Goal: Transaction & Acquisition: Purchase product/service

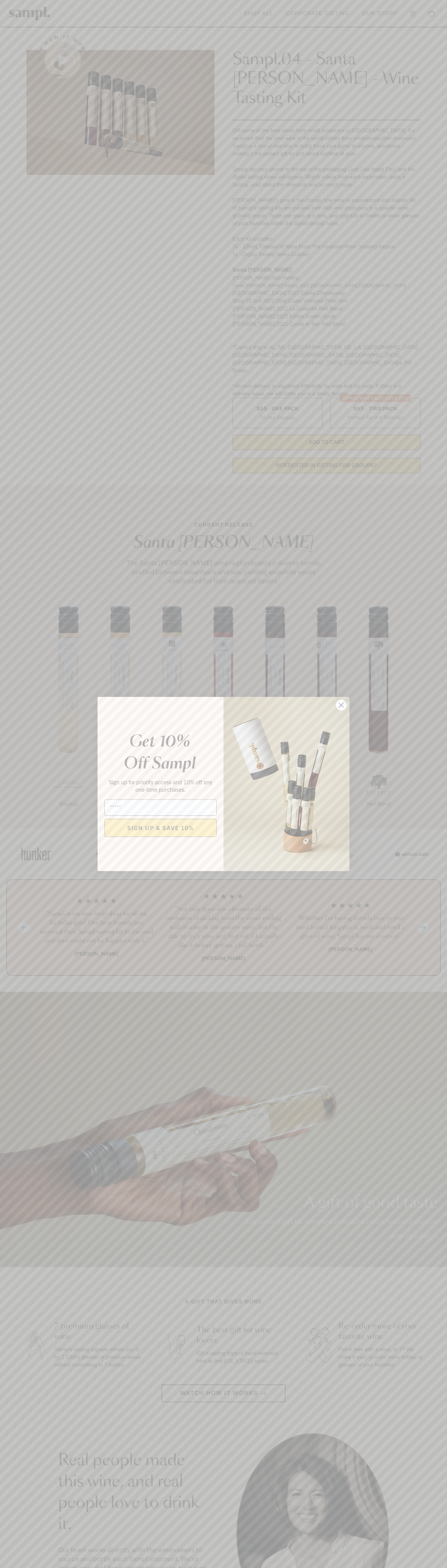
click at [341, 705] on icon "Close dialog" at bounding box center [341, 705] width 4 height 4
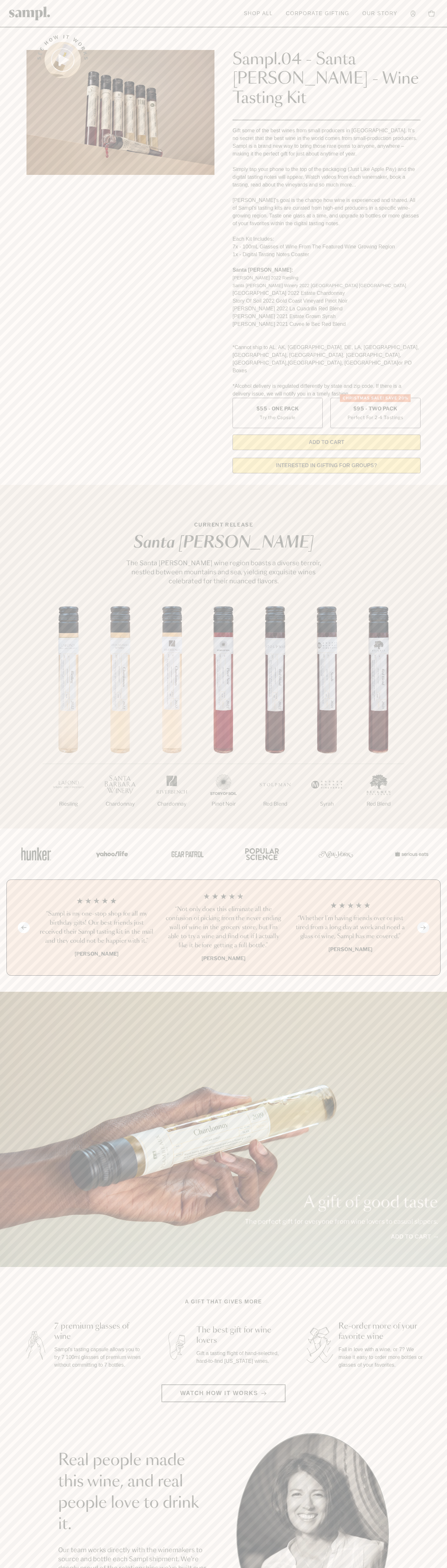
click at [234, 10] on header "Toggle navigation menu Shop All Corporate Gifting Our Story Account Story Shop …" at bounding box center [224, 13] width 447 height 27
click at [439, 1567] on html "Skip to main content Toggle navigation menu Shop All Corporate Gifting Our Stor…" at bounding box center [224, 1304] width 447 height 2608
click at [378, 1567] on html "Skip to main content Toggle navigation menu Shop All Corporate Gifting Our Stor…" at bounding box center [224, 1304] width 447 height 2608
click at [13, 1464] on section "Real people made this wine, and real people love to drink it. Our team works di…" at bounding box center [224, 1533] width 447 height 201
click at [375, 398] on label "Christmas SALE! Save 20% $95 - Two Pack Perfect For 2-4 Tastings" at bounding box center [375, 413] width 90 height 30
